Goal: Transaction & Acquisition: Purchase product/service

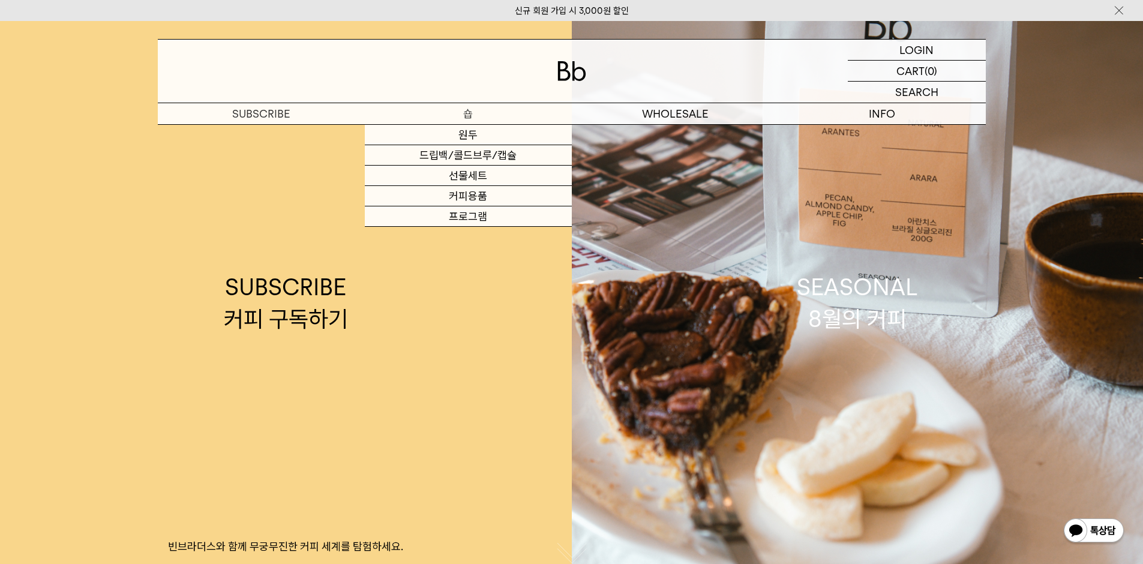
click at [464, 115] on p "숍" at bounding box center [468, 113] width 207 height 21
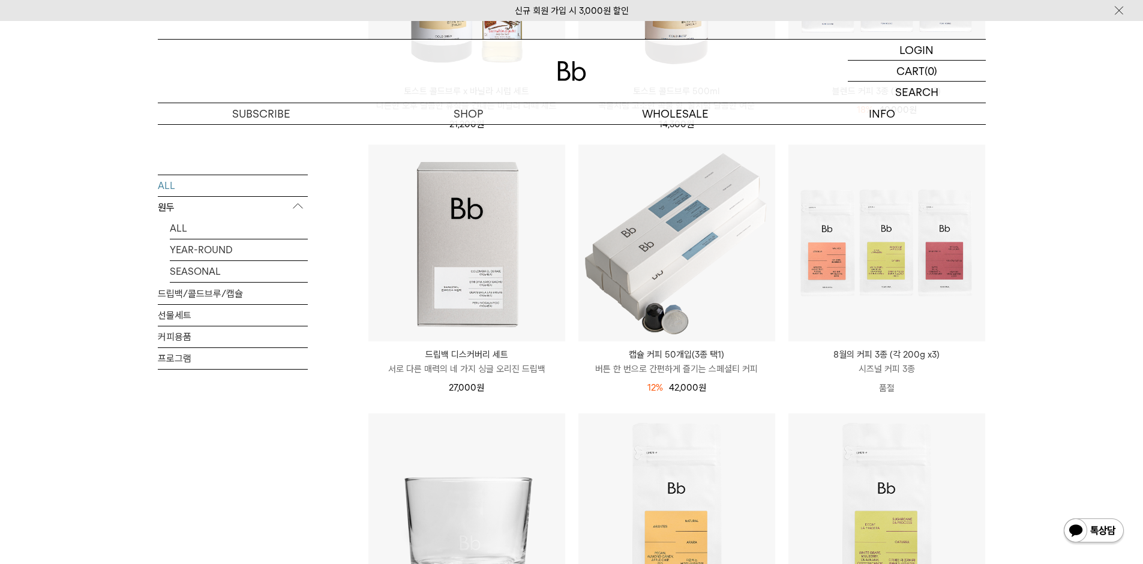
scroll to position [360, 0]
click at [884, 364] on p "시즈널 커피 3종" at bounding box center [886, 368] width 197 height 14
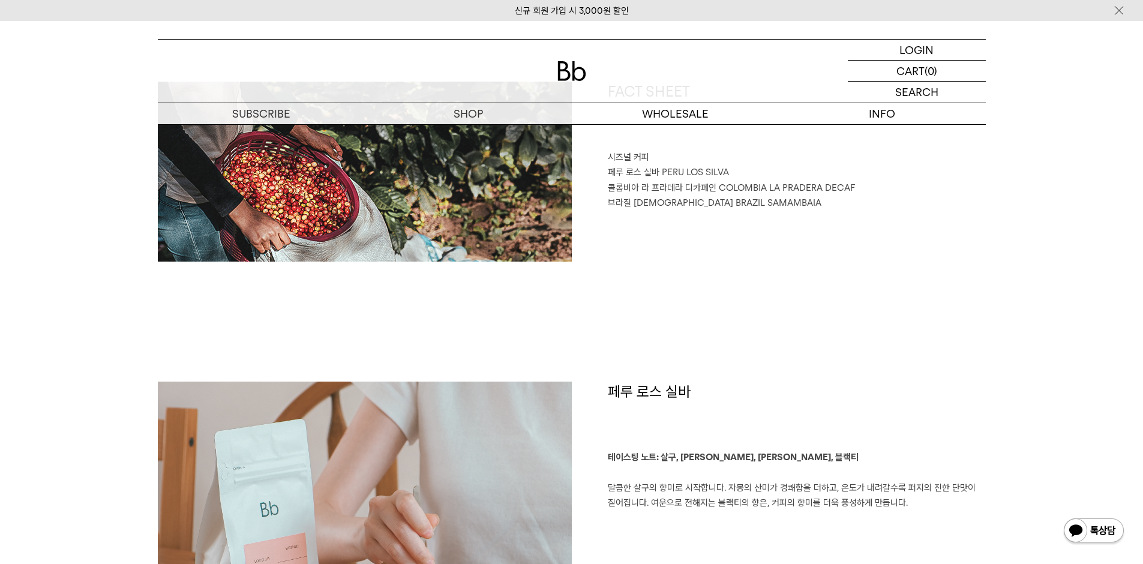
scroll to position [780, 0]
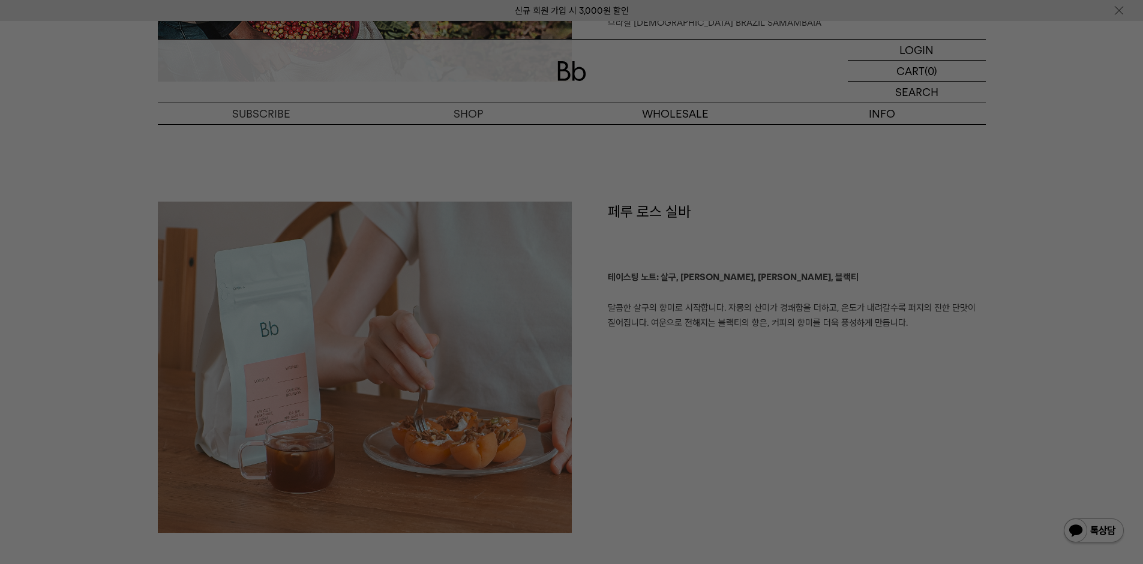
click at [699, 479] on div at bounding box center [571, 282] width 1143 height 564
